Goal: Information Seeking & Learning: Check status

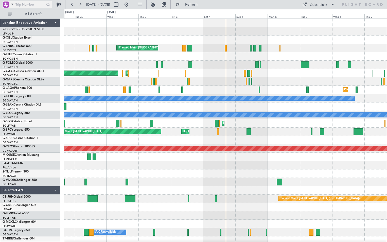
click at [19, 4] on input "text" at bounding box center [29, 5] width 29 height 8
click at [11, 4] on span at bounding box center [12, 4] width 6 height 6
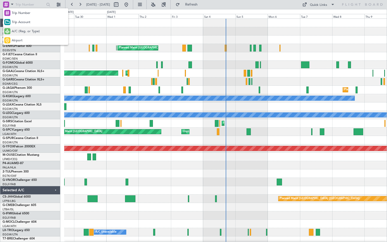
click at [22, 32] on span "A/C (Reg. or Type)" at bounding box center [26, 31] width 28 height 5
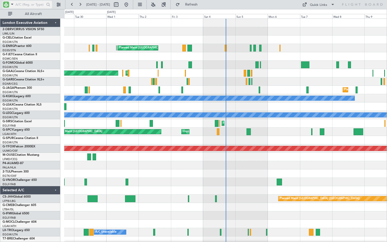
click at [24, 5] on input "text" at bounding box center [29, 5] width 29 height 8
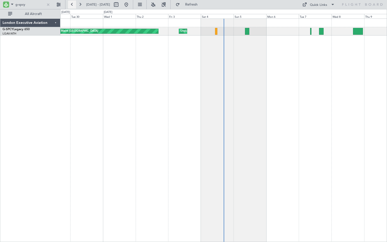
click at [72, 2] on button at bounding box center [72, 5] width 8 height 8
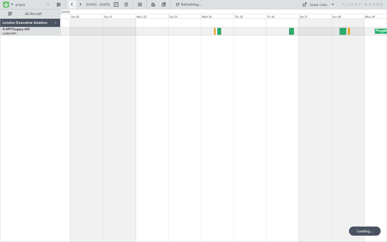
click at [72, 2] on button at bounding box center [72, 5] width 8 height 8
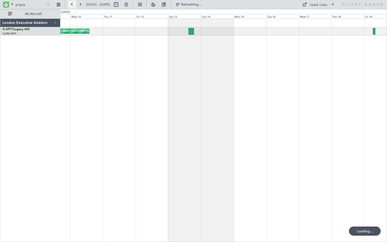
click at [72, 2] on button at bounding box center [72, 5] width 8 height 8
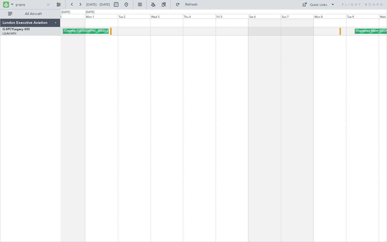
click at [304, 63] on div "Unplanned Maint [GEOGRAPHIC_DATA] ([PERSON_NAME] Intl) Cleaning [GEOGRAPHIC_DAT…" at bounding box center [223, 130] width 326 height 223
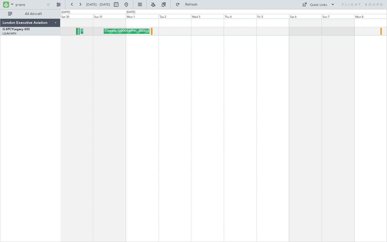
click at [148, 48] on div "Cleaning [GEOGRAPHIC_DATA] ([PERSON_NAME] Intl) Planned Maint [GEOGRAPHIC_DATA]…" at bounding box center [223, 130] width 326 height 223
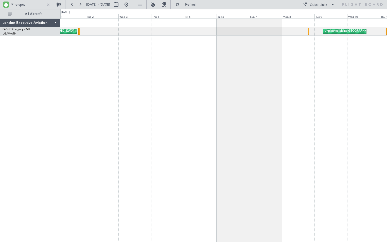
click at [206, 59] on div "Cleaning [GEOGRAPHIC_DATA] ([PERSON_NAME] Intl) Unplanned Maint [GEOGRAPHIC_DAT…" at bounding box center [223, 130] width 326 height 223
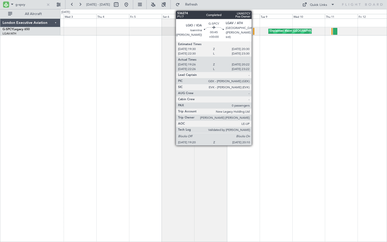
click at [254, 33] on div at bounding box center [253, 31] width 1 height 7
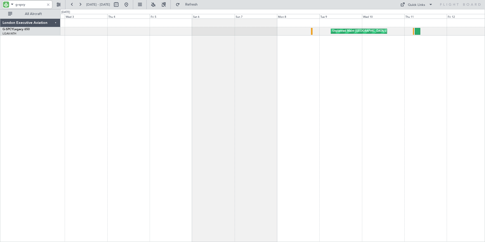
drag, startPoint x: 19, startPoint y: 4, endPoint x: 36, endPoint y: 6, distance: 17.4
click at [36, 6] on input "g-spcy" at bounding box center [29, 5] width 29 height 8
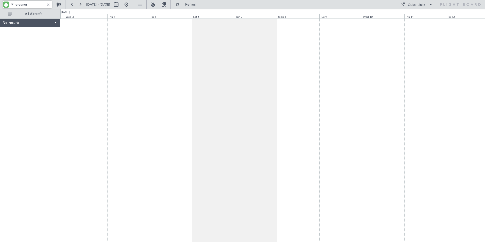
click at [20, 5] on input "g-gvnor" at bounding box center [29, 5] width 29 height 8
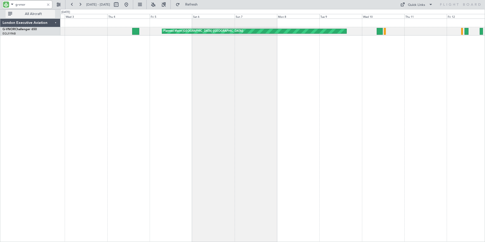
type input "g-vnor"
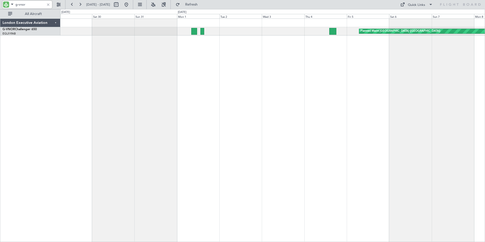
click at [301, 63] on div "Planned Maint [GEOGRAPHIC_DATA] ([GEOGRAPHIC_DATA])" at bounding box center [272, 130] width 424 height 223
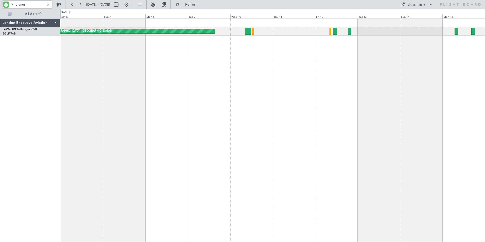
click at [74, 73] on div "Planned Maint [GEOGRAPHIC_DATA] ([GEOGRAPHIC_DATA])" at bounding box center [272, 130] width 424 height 223
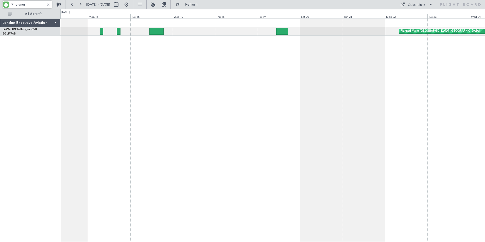
click at [101, 66] on div "Planned Maint [GEOGRAPHIC_DATA] ([GEOGRAPHIC_DATA])" at bounding box center [272, 130] width 424 height 223
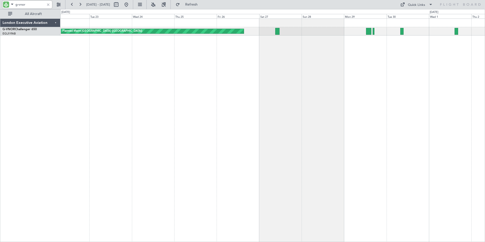
click at [49, 63] on div "Planned Maint [GEOGRAPHIC_DATA] ([GEOGRAPHIC_DATA]) London Executive Aviation G…" at bounding box center [242, 125] width 485 height 233
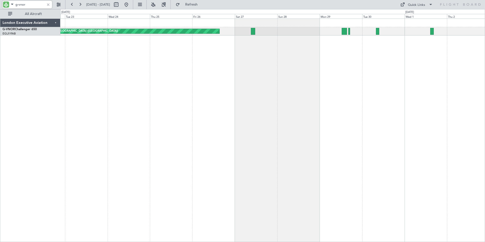
click at [202, 67] on div "Planned Maint [GEOGRAPHIC_DATA] ([GEOGRAPHIC_DATA])" at bounding box center [272, 130] width 424 height 223
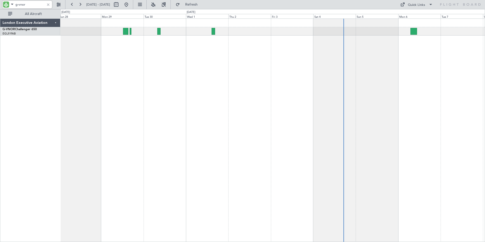
click at [218, 76] on div "Planned Maint [GEOGRAPHIC_DATA] ([GEOGRAPHIC_DATA])" at bounding box center [272, 130] width 424 height 223
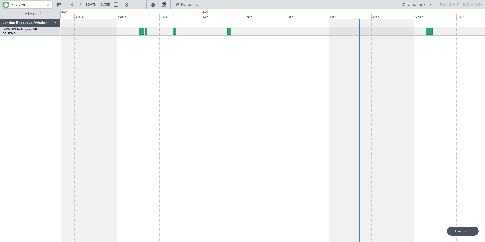
click at [274, 85] on div "Planned Maint [GEOGRAPHIC_DATA] ([GEOGRAPHIC_DATA])" at bounding box center [272, 130] width 424 height 223
